Goal: Transaction & Acquisition: Purchase product/service

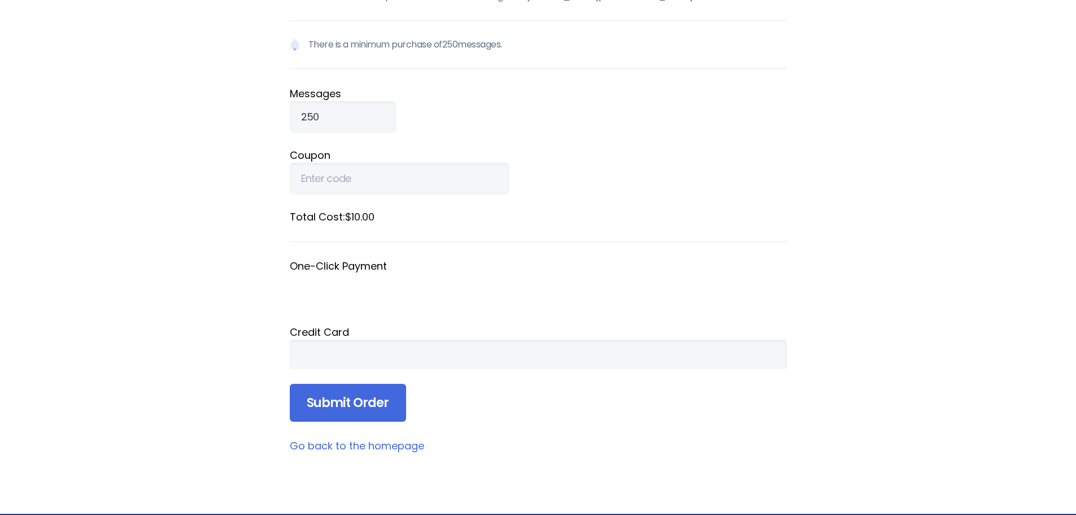
scroll to position [113, 0]
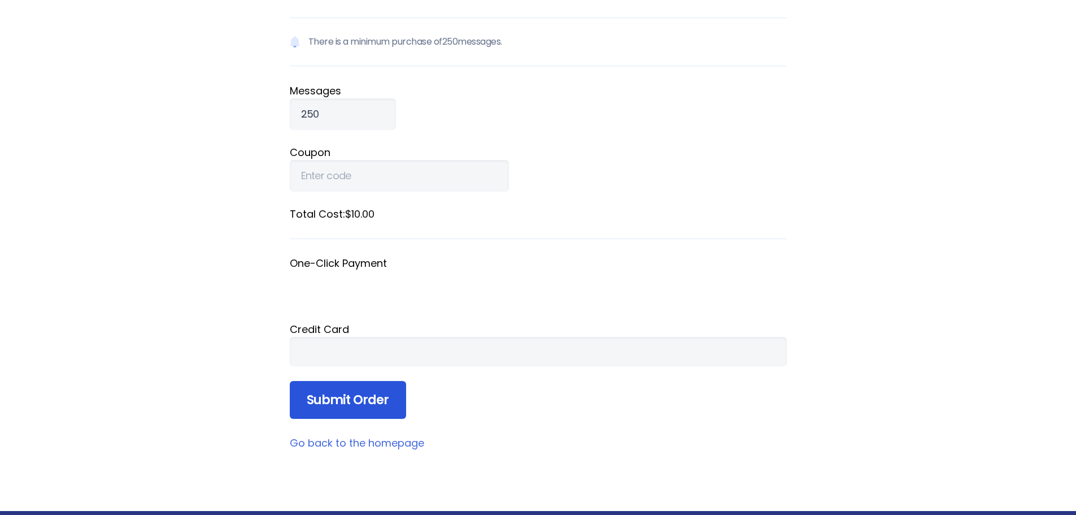
click at [342, 404] on input "Submit Order" at bounding box center [348, 400] width 116 height 38
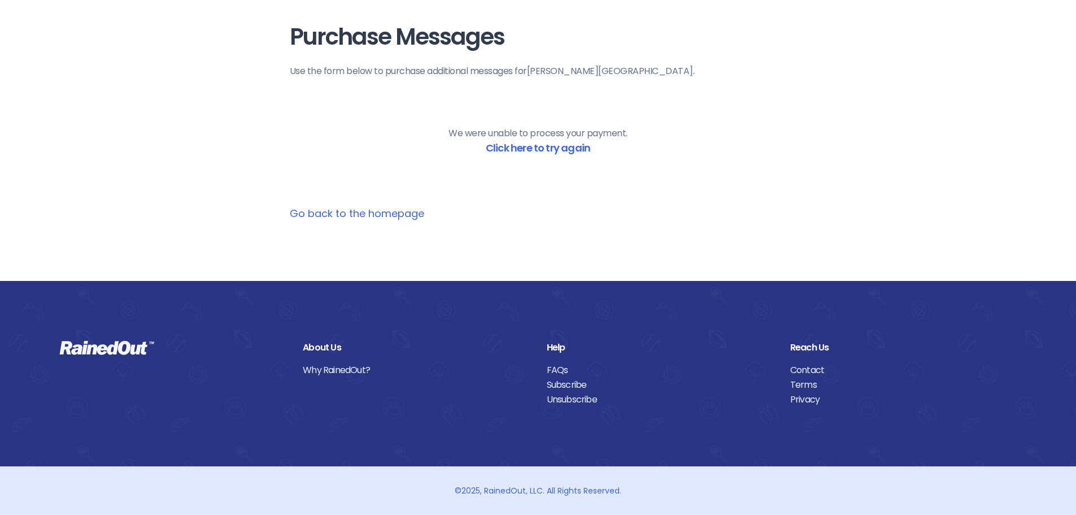
scroll to position [36, 0]
click at [520, 148] on link "Click here to try again" at bounding box center [538, 148] width 105 height 14
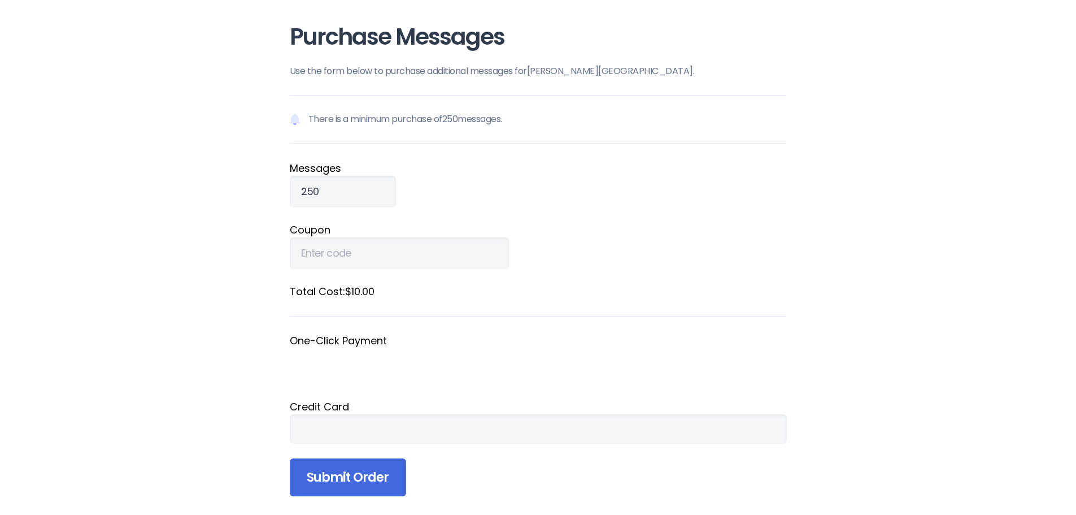
click at [367, 438] on div at bounding box center [538, 428] width 497 height 29
click at [329, 478] on input "Submit Order" at bounding box center [348, 477] width 116 height 38
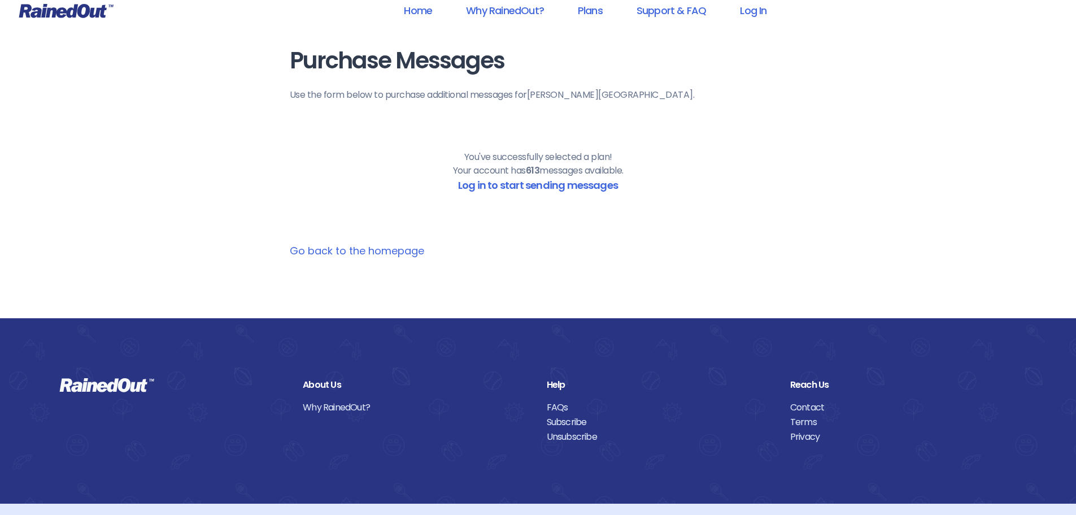
scroll to position [0, 0]
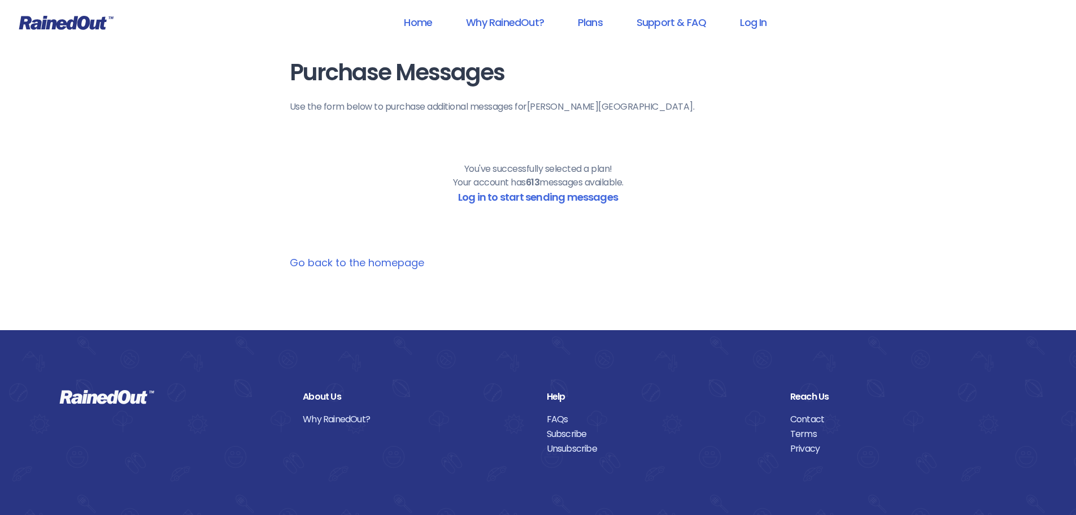
click at [355, 262] on link "Go back to the homepage" at bounding box center [357, 262] width 134 height 14
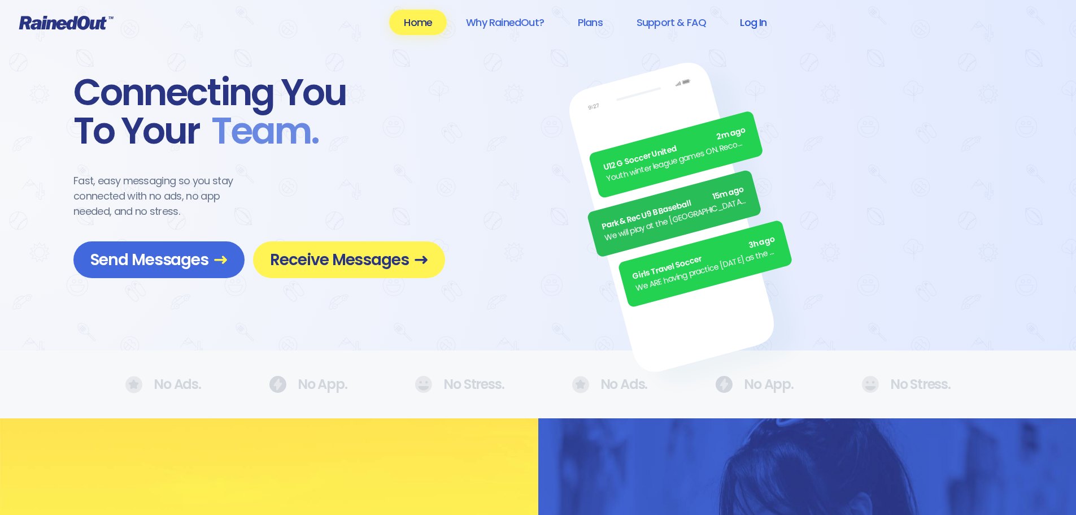
click at [754, 20] on link "Log In" at bounding box center [753, 22] width 56 height 25
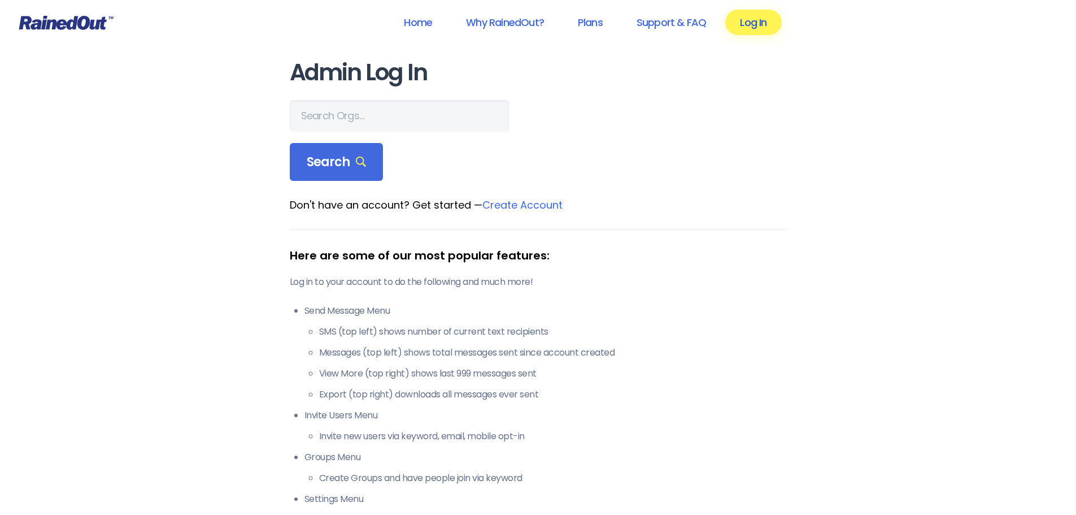
click at [744, 23] on link "Log In" at bounding box center [753, 22] width 56 height 25
click at [325, 113] on input "text" at bounding box center [399, 116] width 219 height 32
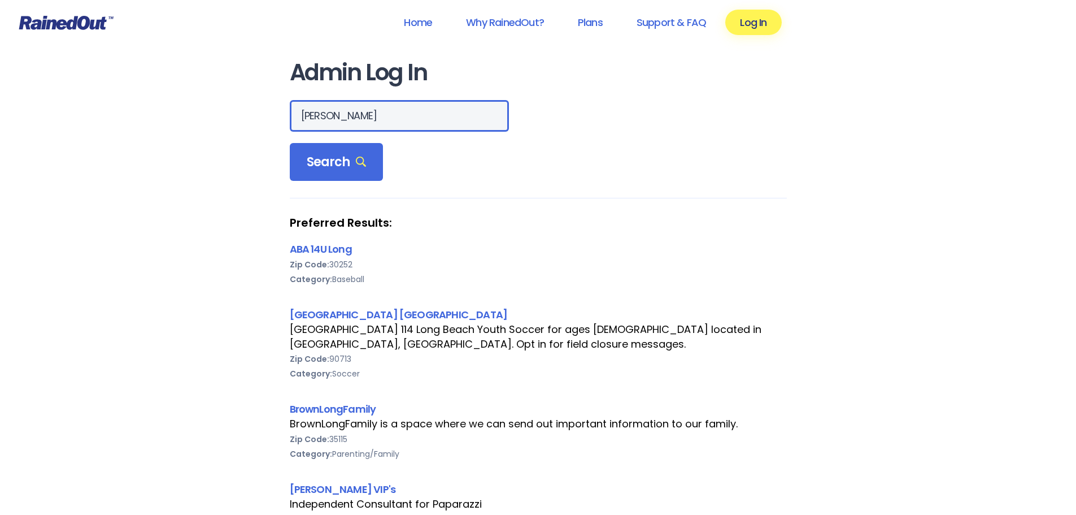
type input "[PERSON_NAME]"
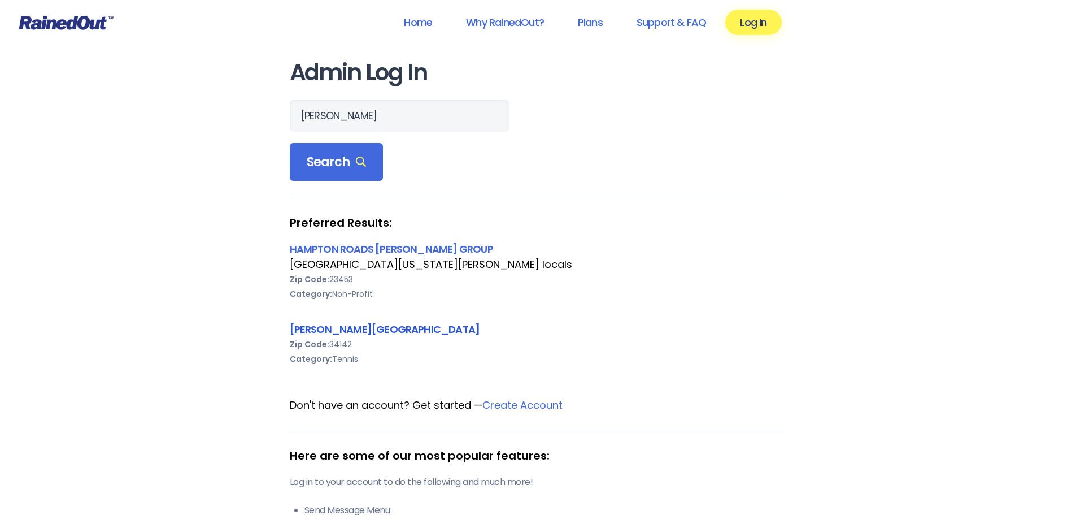
click at [327, 330] on link "[PERSON_NAME][GEOGRAPHIC_DATA]" at bounding box center [385, 329] width 190 height 14
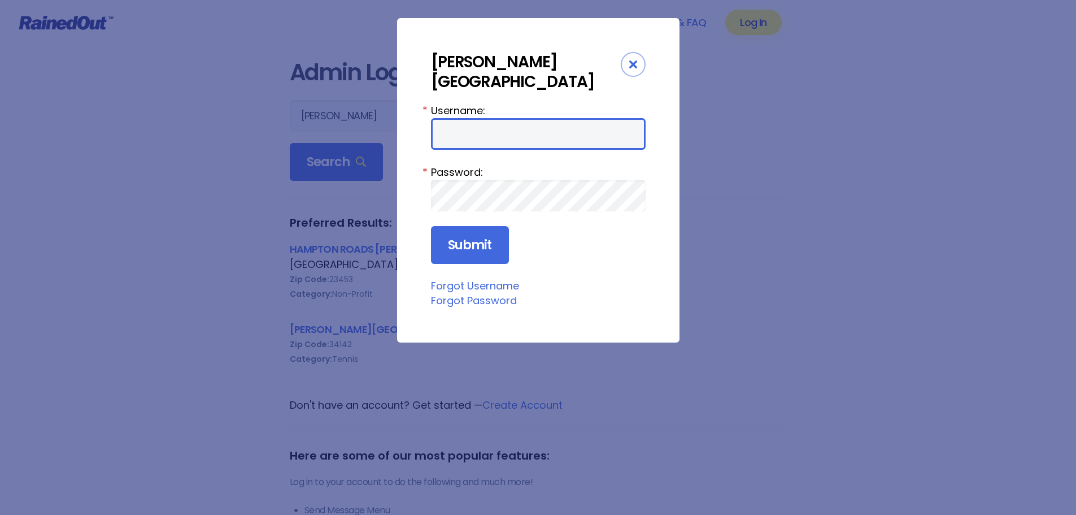
click at [464, 137] on input "Username:" at bounding box center [538, 134] width 215 height 32
click at [629, 63] on icon "Close" at bounding box center [633, 64] width 8 height 8
